Goal: Transaction & Acquisition: Purchase product/service

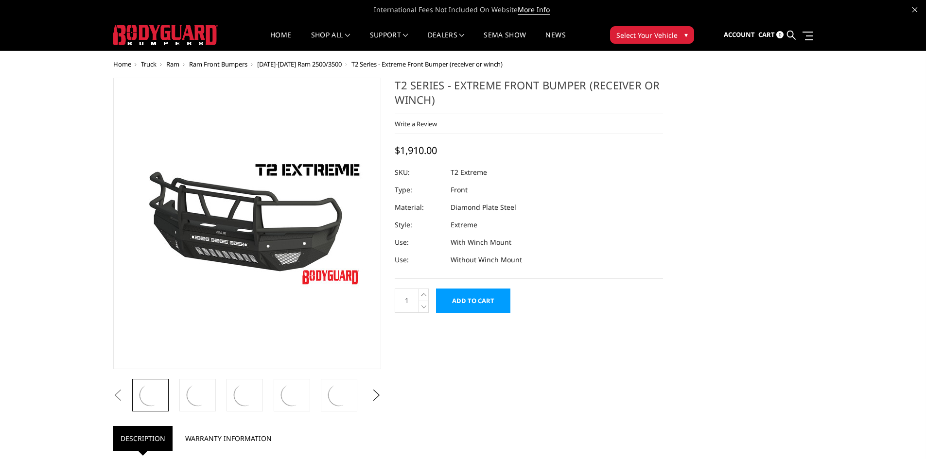
select select "1445"
select select "625"
select select "665"
select select "1080"
select select "1695"
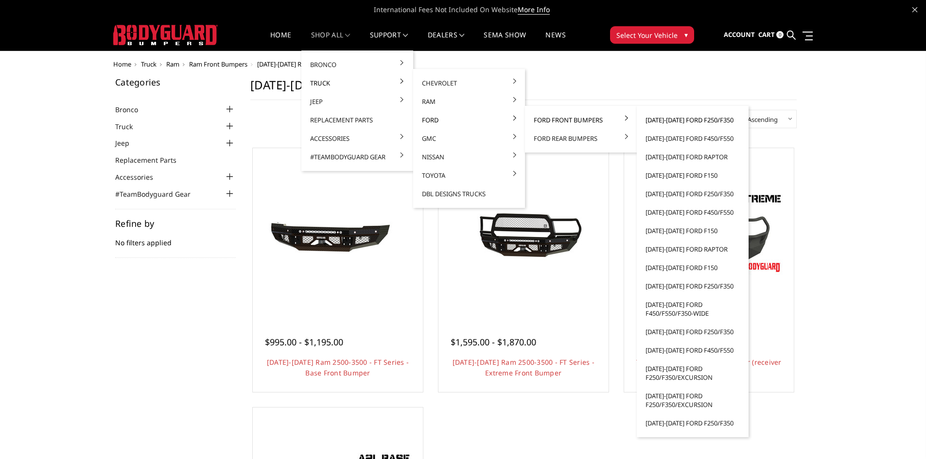
click at [662, 117] on link "[DATE]-[DATE] Ford F250/F350" at bounding box center [693, 120] width 104 height 18
click at [664, 137] on link "[DATE]-[DATE] Ford F450/F550" at bounding box center [693, 138] width 104 height 18
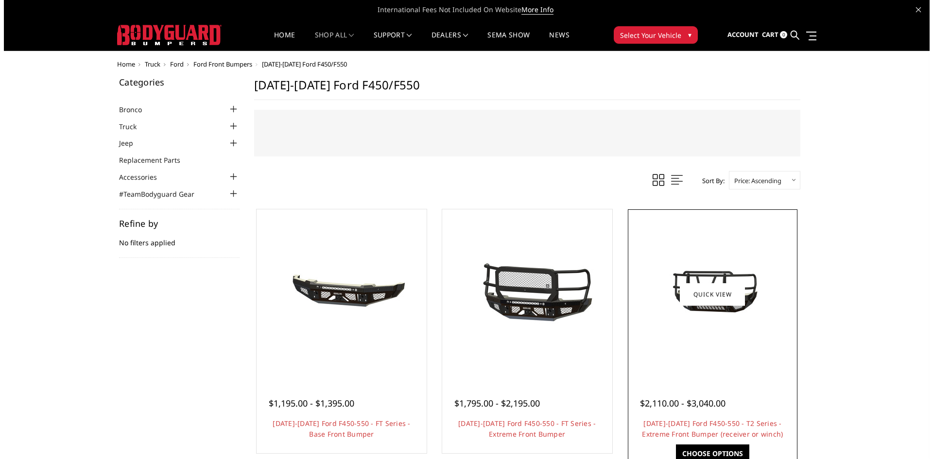
scroll to position [49, 0]
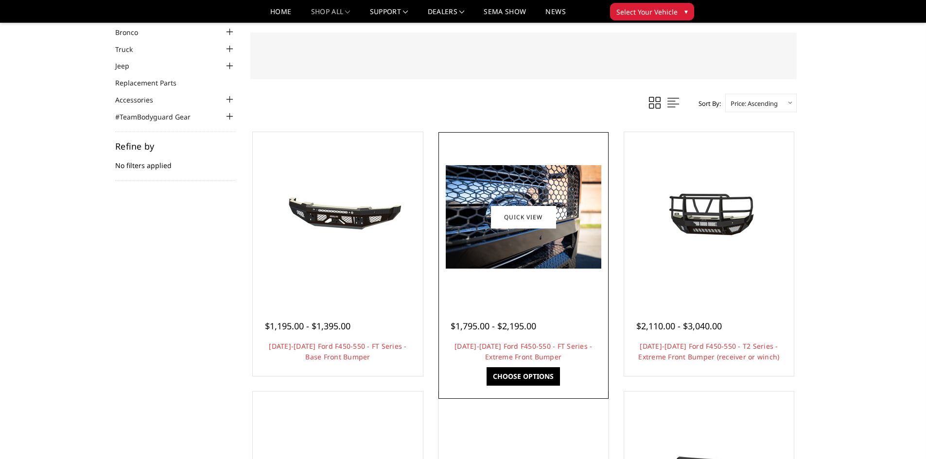
click at [560, 303] on div "$1,795.00 - $2,195.00 [DATE]-[DATE] Ford F450-550 - FT Series - Extreme Front B…" at bounding box center [523, 337] width 165 height 74
click at [526, 211] on link "Quick view" at bounding box center [523, 217] width 65 height 23
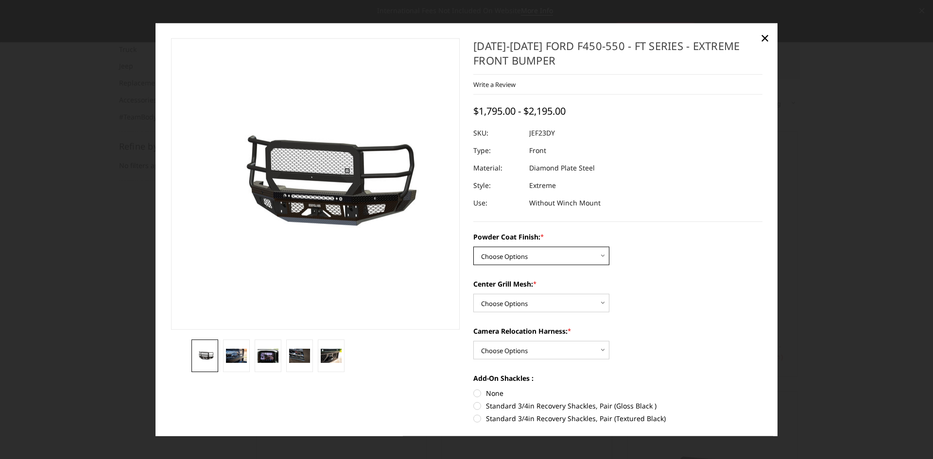
click at [551, 257] on select "Choose Options Bare Metal Gloss Black Powder Coat Textured Black Powder Coat" at bounding box center [541, 256] width 136 height 18
select select "3271"
click at [473, 247] on select "Choose Options Bare Metal Gloss Black Powder Coat Textured Black Powder Coat" at bounding box center [541, 256] width 136 height 18
click at [536, 302] on select "Choose Options WITH Expanded Metal in Center Grill WITHOUT Expanded Metal in Ce…" at bounding box center [541, 303] width 136 height 18
select select "3273"
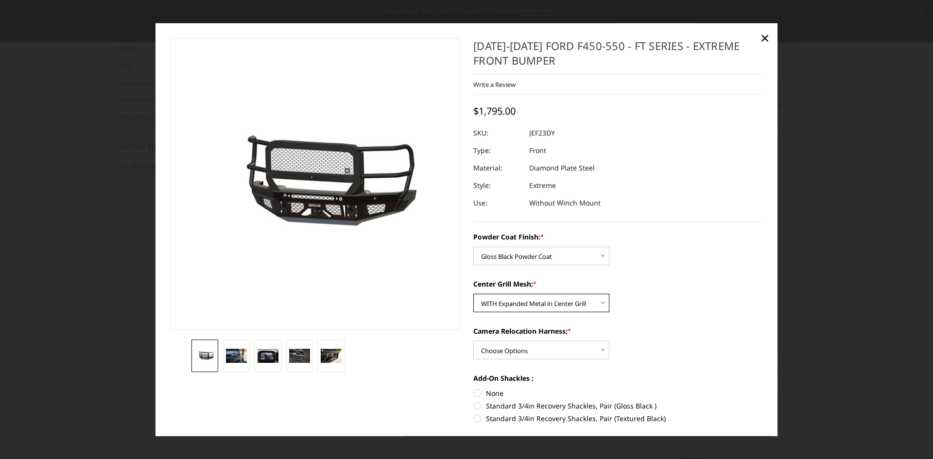
click at [473, 294] on select "Choose Options WITH Expanded Metal in Center Grill WITHOUT Expanded Metal in Ce…" at bounding box center [541, 303] width 136 height 18
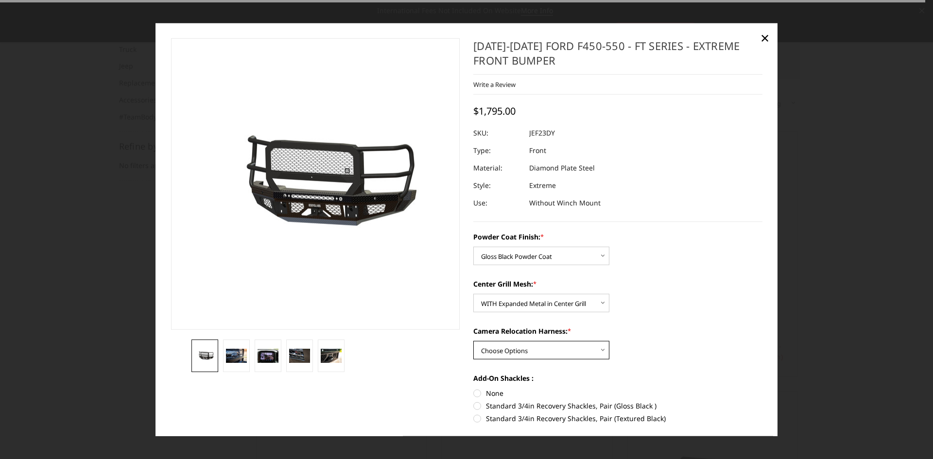
click at [532, 350] on select "Choose Options WITH Camera Relocation Harness WITHOUT Camera Relocation Harness" at bounding box center [541, 350] width 136 height 18
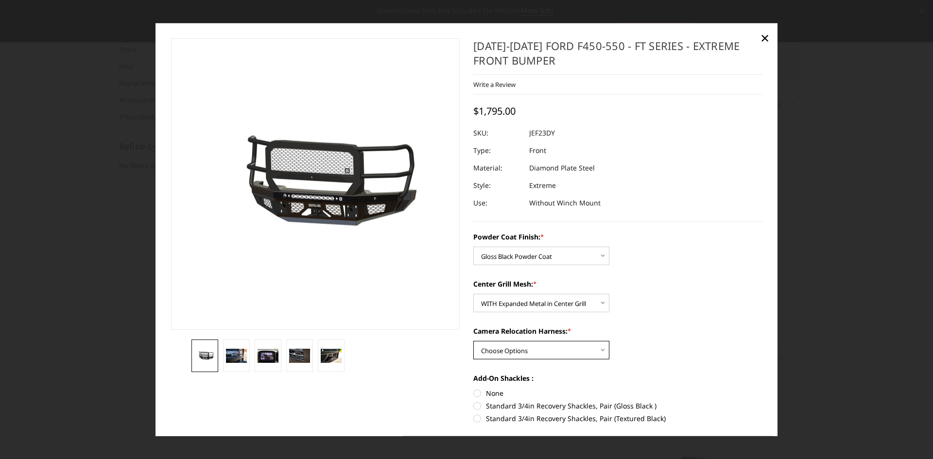
select select "3275"
click at [473, 341] on select "Choose Options WITH Camera Relocation Harness WITHOUT Camera Relocation Harness" at bounding box center [541, 350] width 136 height 18
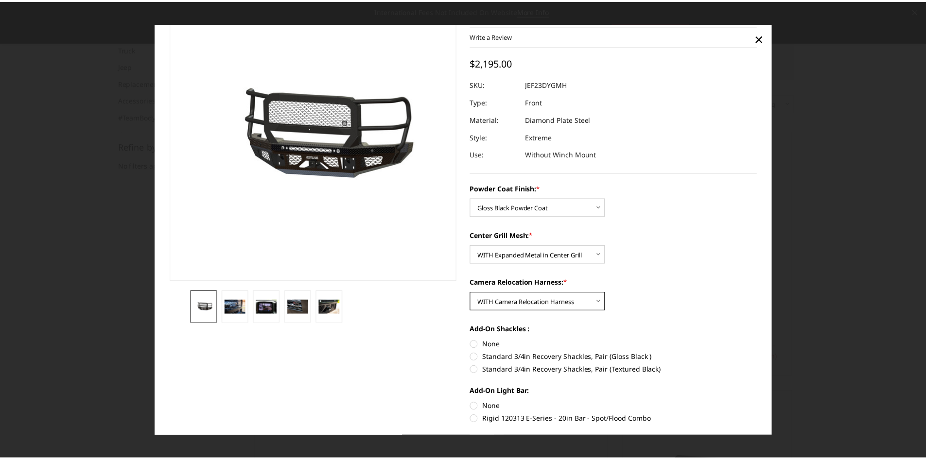
scroll to position [0, 0]
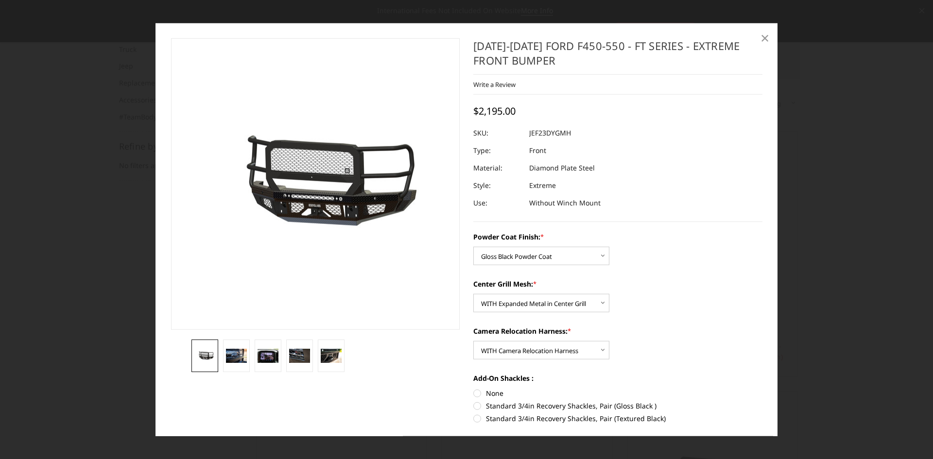
click at [761, 35] on span "×" at bounding box center [765, 37] width 9 height 21
